Goal: Task Accomplishment & Management: Complete application form

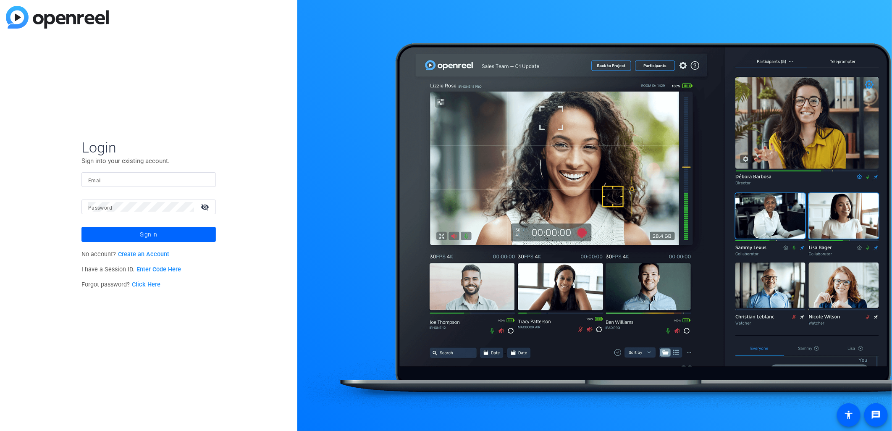
click at [94, 181] on mat-label "Email" at bounding box center [95, 181] width 14 height 6
click at [94, 181] on input "Email" at bounding box center [148, 180] width 121 height 10
type input "[EMAIL_ADDRESS][DOMAIN_NAME]"
click at [82, 227] on button "Sign in" at bounding box center [149, 234] width 134 height 15
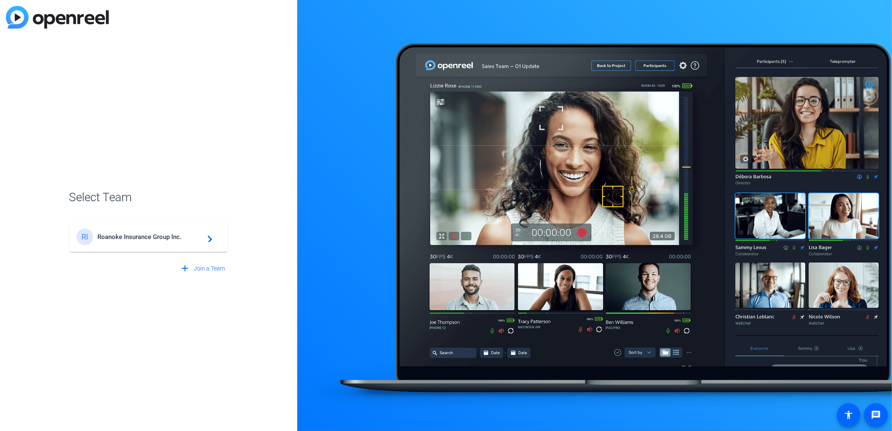
click at [129, 234] on span "Roanoke Insurance Group Inc." at bounding box center [149, 237] width 105 height 8
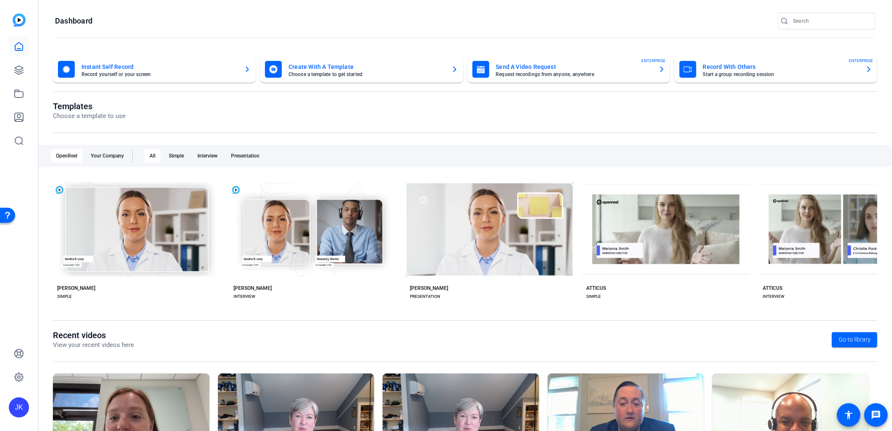
click at [716, 67] on mat-card-title "Record With Others" at bounding box center [781, 67] width 156 height 10
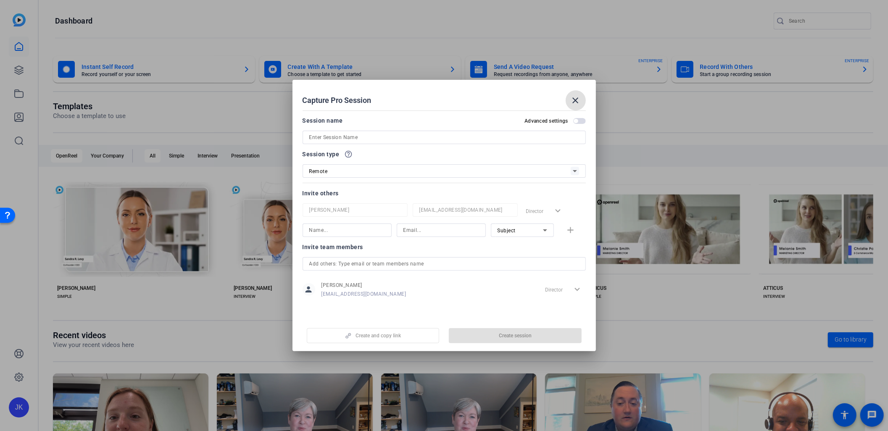
click at [447, 135] on input at bounding box center [444, 137] width 270 height 10
click at [308, 139] on div "SMECornerRecording" at bounding box center [443, 137] width 283 height 13
click at [309, 137] on input "SMECornerRecording" at bounding box center [444, 137] width 270 height 10
click at [308, 136] on div "SMECornerRecording" at bounding box center [443, 137] width 283 height 13
click at [310, 137] on input "SMECornerRecording" at bounding box center [444, 137] width 270 height 10
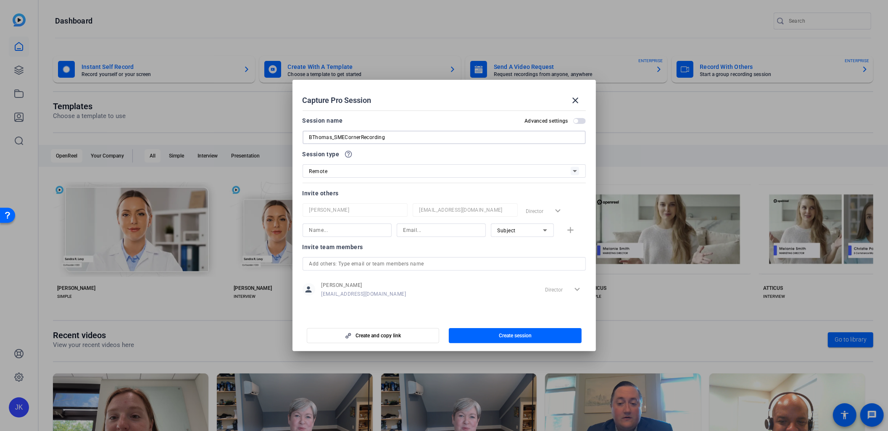
type input "BThomas_SMECornerRecording"
click at [393, 149] on div at bounding box center [443, 148] width 283 height 9
click at [353, 171] on div "Remote" at bounding box center [439, 171] width 261 height 11
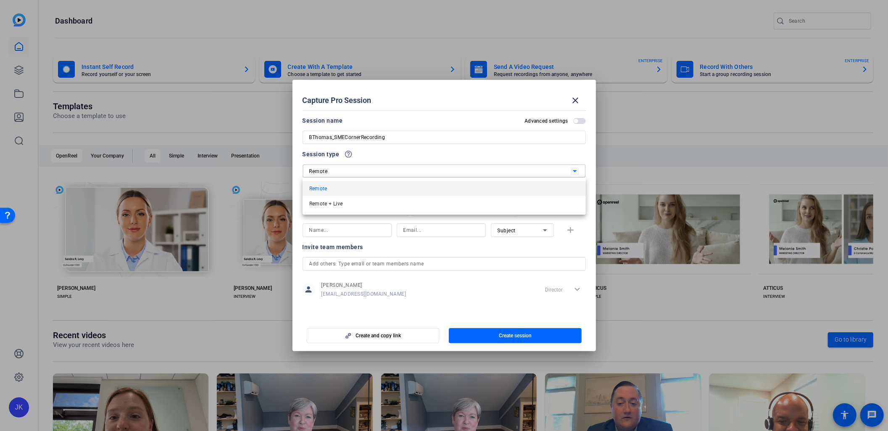
click at [421, 160] on div at bounding box center [444, 215] width 888 height 431
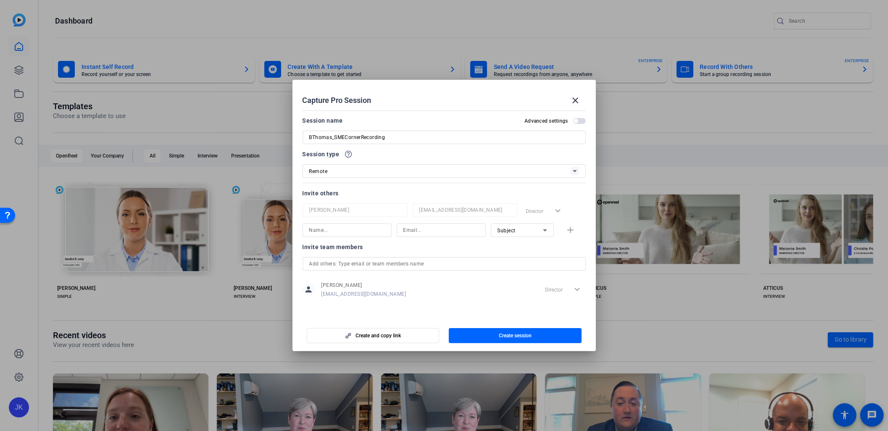
click at [507, 233] on span "Subject" at bounding box center [506, 231] width 18 height 6
click at [427, 291] on div at bounding box center [444, 215] width 888 height 431
click at [349, 263] on input "text" at bounding box center [444, 264] width 270 height 10
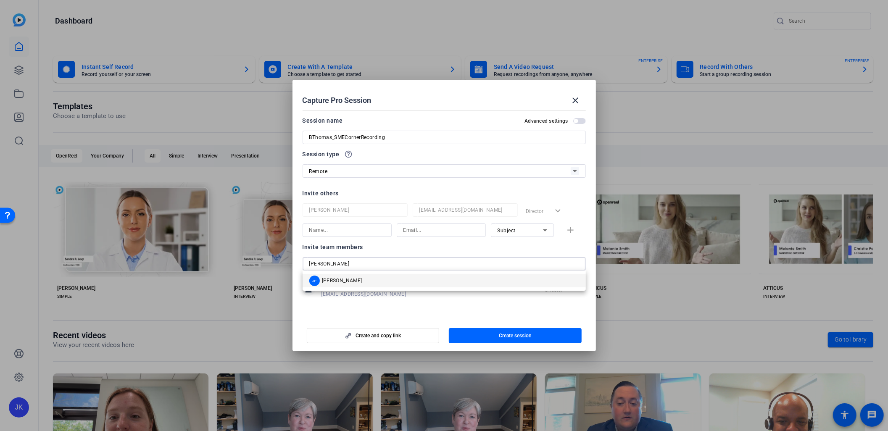
type input "[PERSON_NAME]"
click at [352, 279] on span "[PERSON_NAME]" at bounding box center [342, 280] width 40 height 7
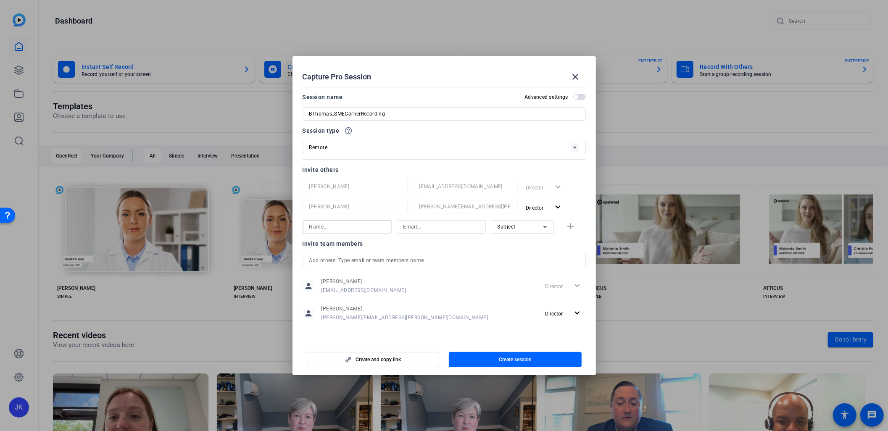
click at [337, 227] on input at bounding box center [347, 227] width 76 height 10
type input "[PERSON_NAME]"
click at [445, 221] on div at bounding box center [441, 226] width 76 height 13
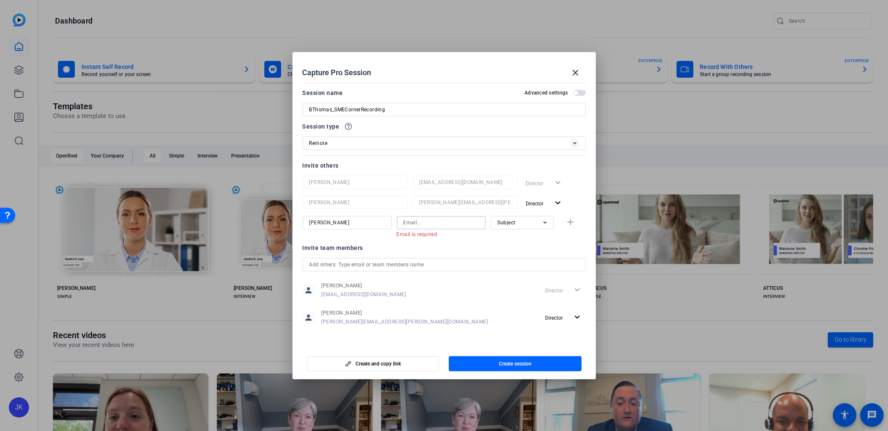
click at [439, 220] on input at bounding box center [441, 223] width 76 height 10
paste input "[PERSON_NAME][EMAIL_ADDRESS][PERSON_NAME][DOMAIN_NAME]"
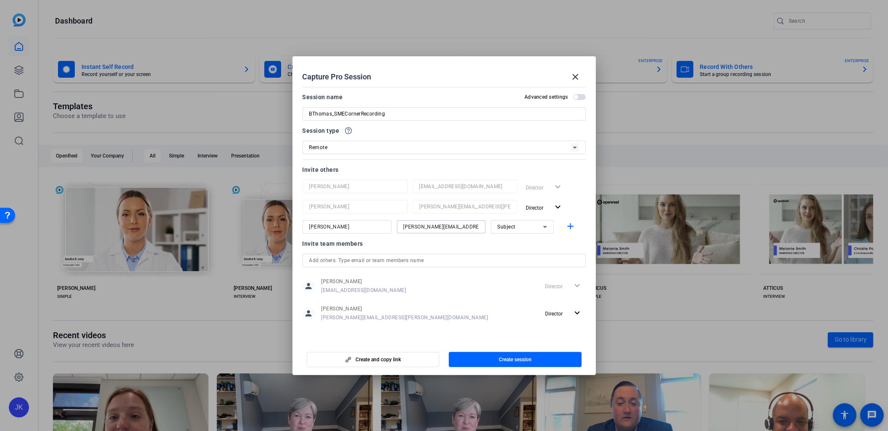
type input "[PERSON_NAME][EMAIL_ADDRESS][PERSON_NAME][DOMAIN_NAME]"
click at [394, 240] on div "Invite team members" at bounding box center [443, 244] width 283 height 10
click at [523, 362] on span "Create session" at bounding box center [515, 359] width 33 height 7
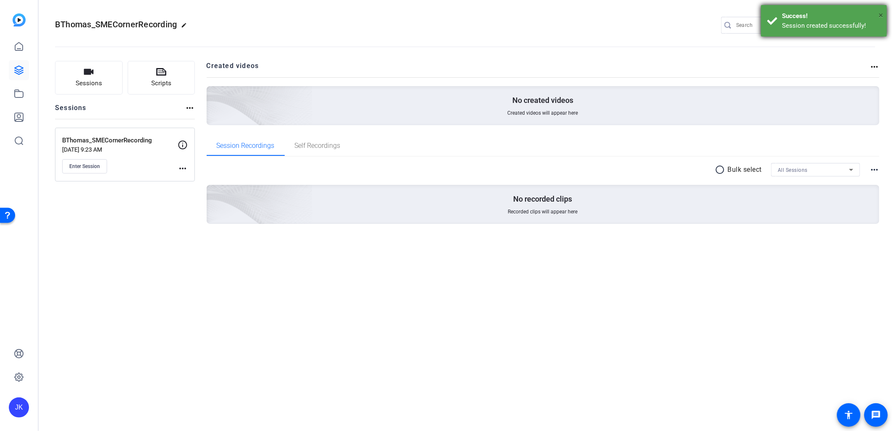
click at [880, 11] on span "×" at bounding box center [881, 15] width 5 height 10
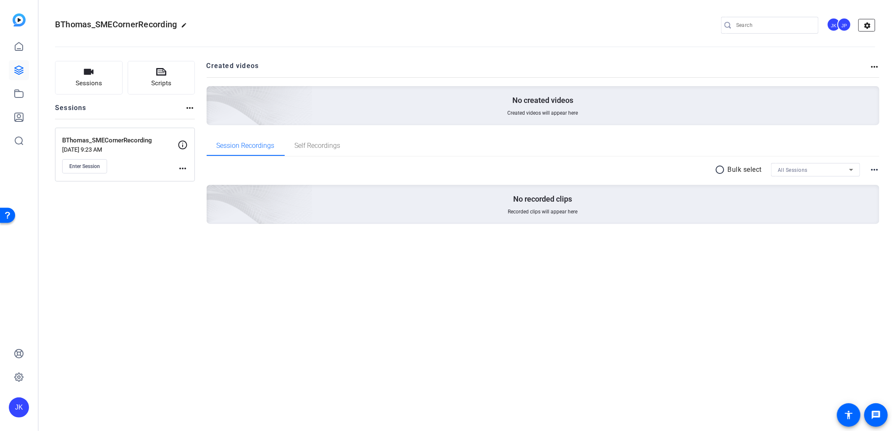
click at [863, 22] on mat-icon "settings" at bounding box center [867, 25] width 17 height 13
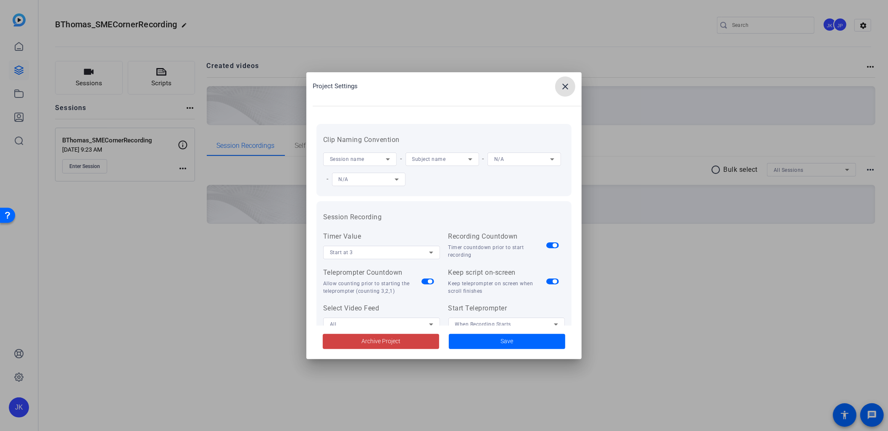
click at [453, 156] on div "Subject name" at bounding box center [440, 159] width 56 height 11
click at [439, 229] on span "Manual Entry" at bounding box center [428, 230] width 32 height 10
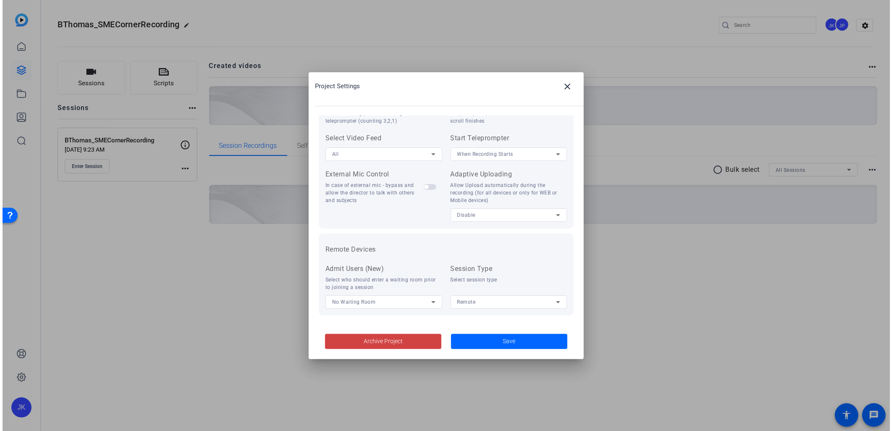
scroll to position [173, 0]
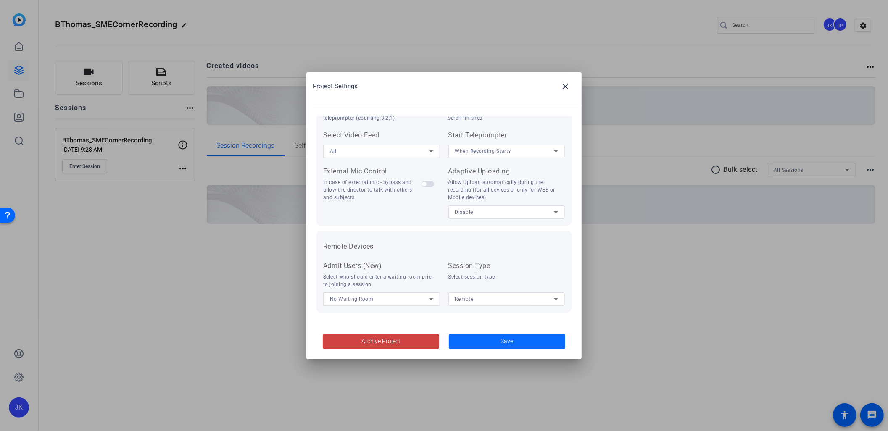
click at [506, 347] on span at bounding box center [507, 341] width 116 height 20
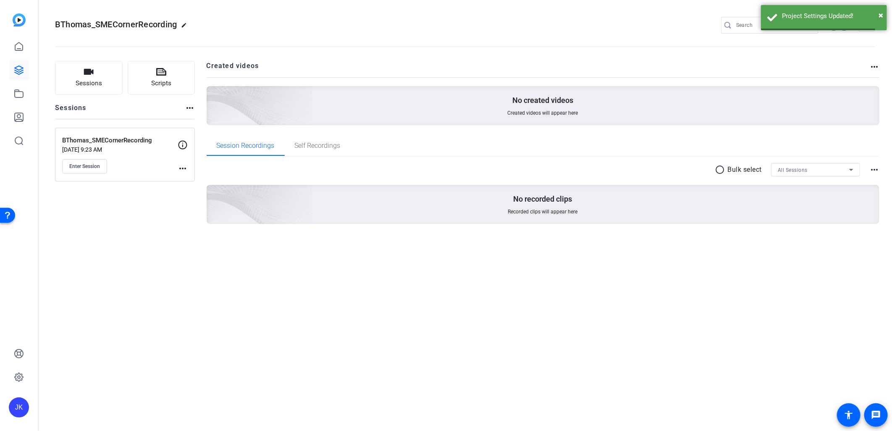
click at [188, 165] on div "BThomas_SMECornerRecording [DATE] 9:23 AM Enter Session more_horiz" at bounding box center [125, 155] width 140 height 54
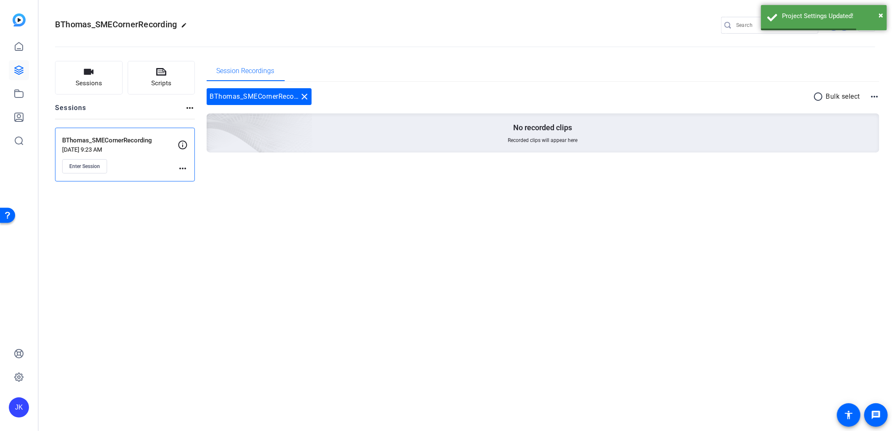
click at [183, 168] on mat-icon "more_horiz" at bounding box center [183, 168] width 10 height 10
click at [190, 175] on div "Edit Session Archive Session" at bounding box center [204, 186] width 52 height 25
click at [192, 177] on div "BThomas_SMECornerRecording [DATE] 9:23 AM Enter Session more_horiz" at bounding box center [125, 155] width 140 height 54
click at [178, 168] on mat-icon "more_horiz" at bounding box center [183, 168] width 10 height 10
click at [185, 177] on span "Edit Session" at bounding box center [203, 181] width 38 height 10
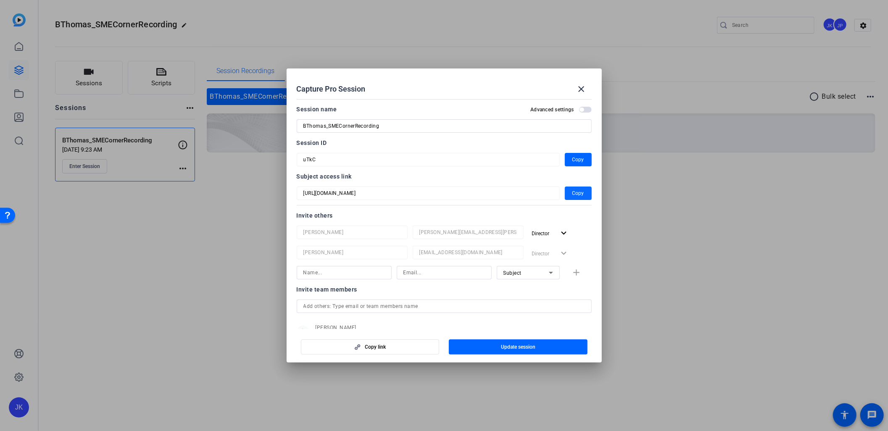
click at [581, 189] on span "button" at bounding box center [578, 193] width 27 height 20
click at [302, 157] on mat-form-field "uTkC" at bounding box center [428, 159] width 263 height 13
click at [582, 88] on mat-icon "close" at bounding box center [581, 89] width 10 height 10
